Goal: Communication & Community: Answer question/provide support

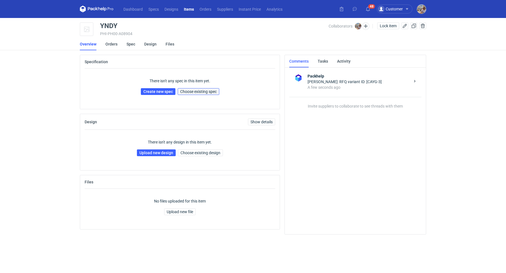
click at [211, 90] on span "Choose existing spec" at bounding box center [198, 92] width 37 height 4
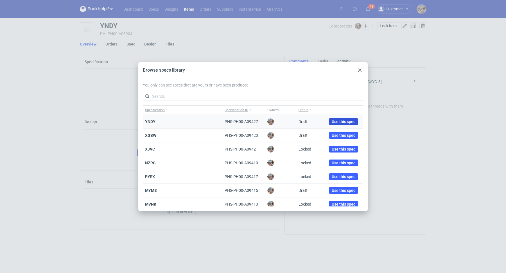
click at [343, 121] on span "Use this spec" at bounding box center [344, 122] width 24 height 4
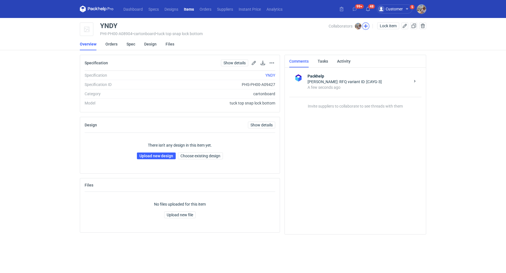
click at [367, 26] on button "button" at bounding box center [365, 25] width 7 height 7
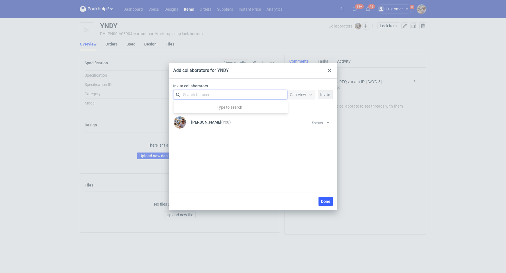
click at [211, 96] on div "Search for users" at bounding box center [197, 95] width 28 height 6
type input "eurographic"
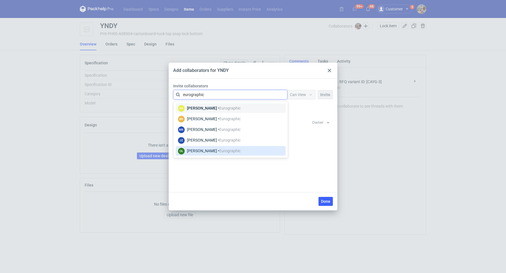
click at [216, 149] on div "Olga Łopatowicz • Eurographic" at bounding box center [214, 151] width 54 height 6
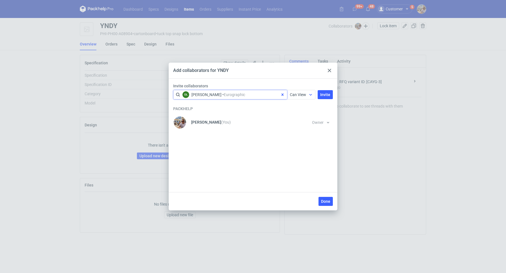
click at [299, 96] on span "Can View" at bounding box center [298, 94] width 16 height 4
click at [300, 115] on span "Can Edit" at bounding box center [299, 117] width 15 height 6
click at [323, 95] on span "Invite" at bounding box center [325, 95] width 10 height 4
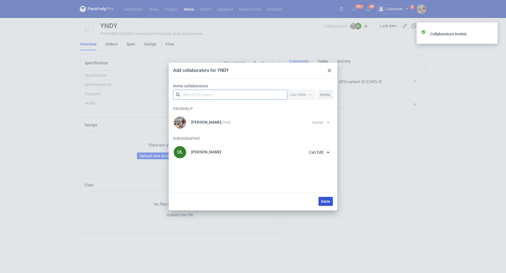
click at [329, 200] on span "Done" at bounding box center [325, 202] width 9 height 4
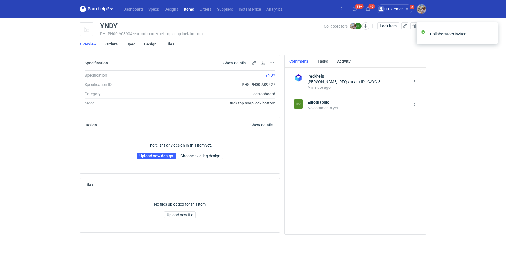
click at [330, 109] on div "No comments yet..." at bounding box center [359, 108] width 103 height 6
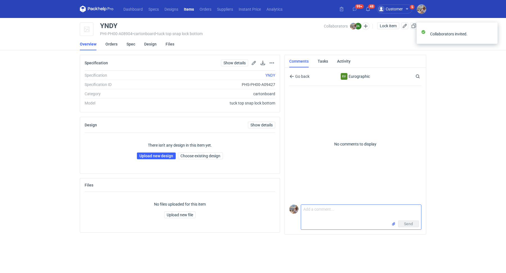
click at [319, 209] on textarea "Comment message" at bounding box center [361, 213] width 120 height 16
paste textarea "CAYG - 3"
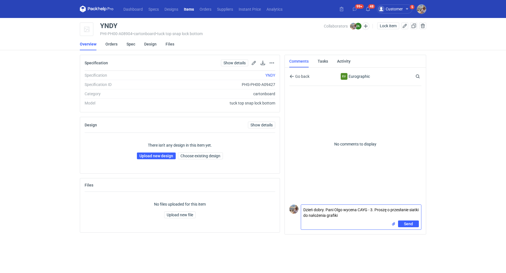
type textarea "Dzień dobry. Pani Olgo wycena CAYG - 3. Proszę o przesłanie siatki do nałożenia…"
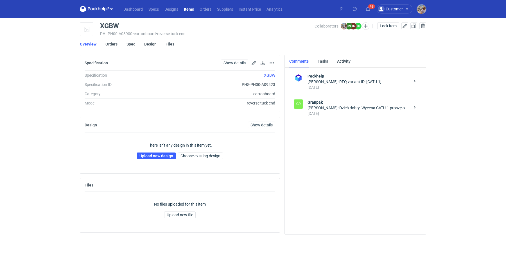
click at [331, 109] on div "[PERSON_NAME]: Dzień dobry. Wycena CATU-1 proszę o przesłanie Państwa siatki do…" at bounding box center [359, 108] width 103 height 6
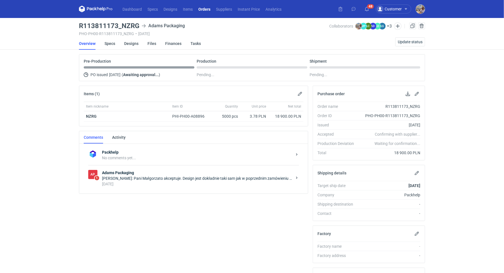
click at [168, 183] on div "[DATE]" at bounding box center [197, 184] width 190 height 6
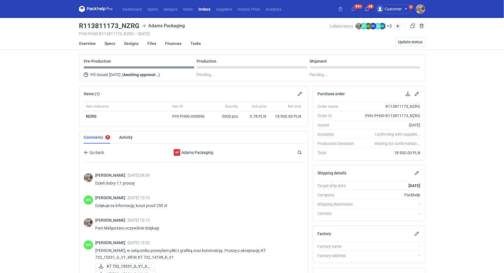
scroll to position [203, 0]
